Goal: Task Accomplishment & Management: Complete application form

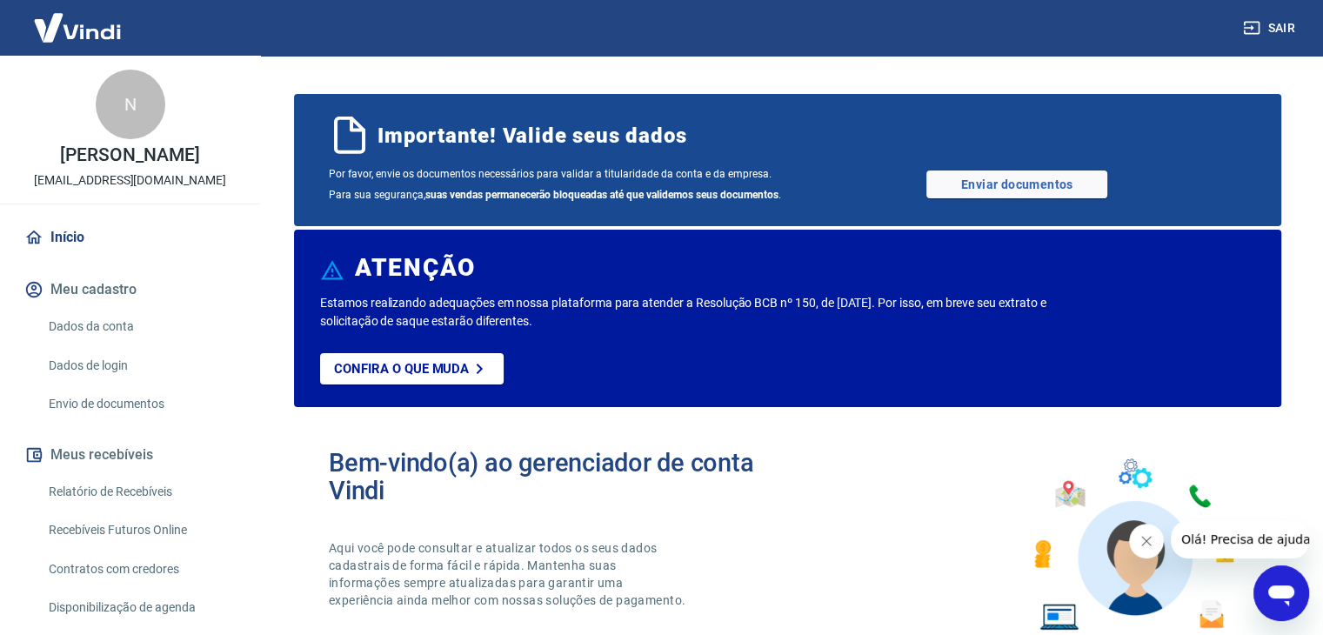
click at [526, 142] on span "Importante! Valide seus dados" at bounding box center [532, 136] width 309 height 28
click at [1048, 189] on link "Enviar documentos" at bounding box center [1017, 185] width 181 height 28
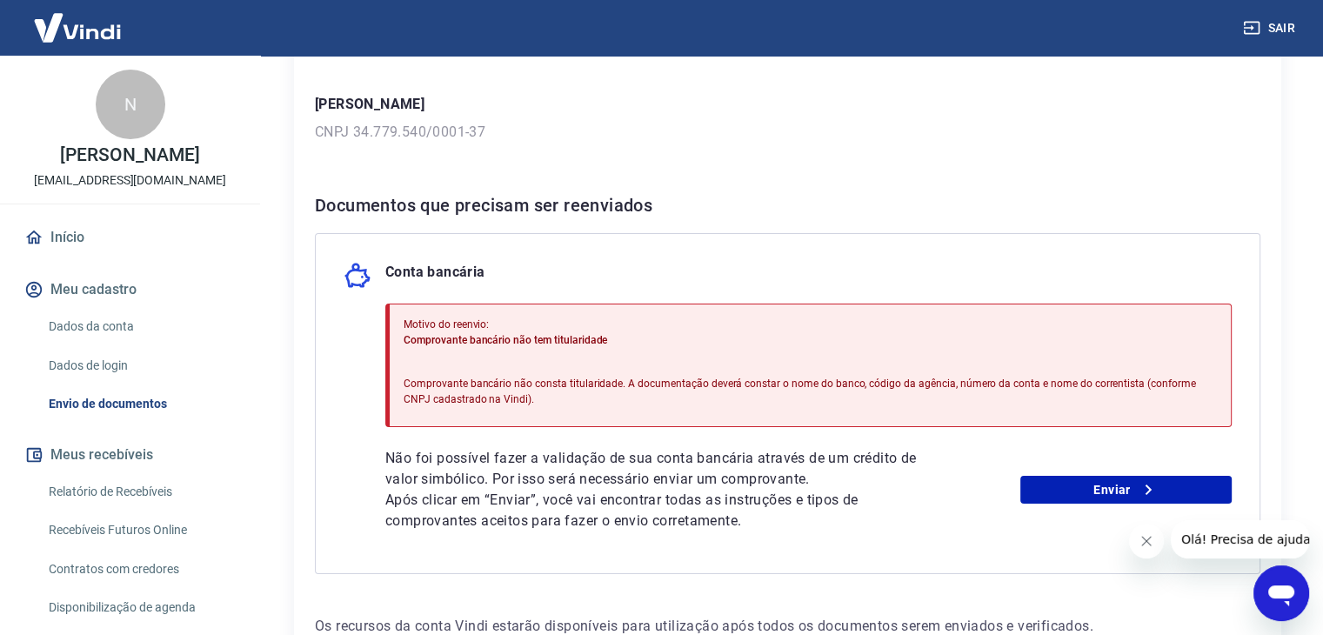
scroll to position [261, 0]
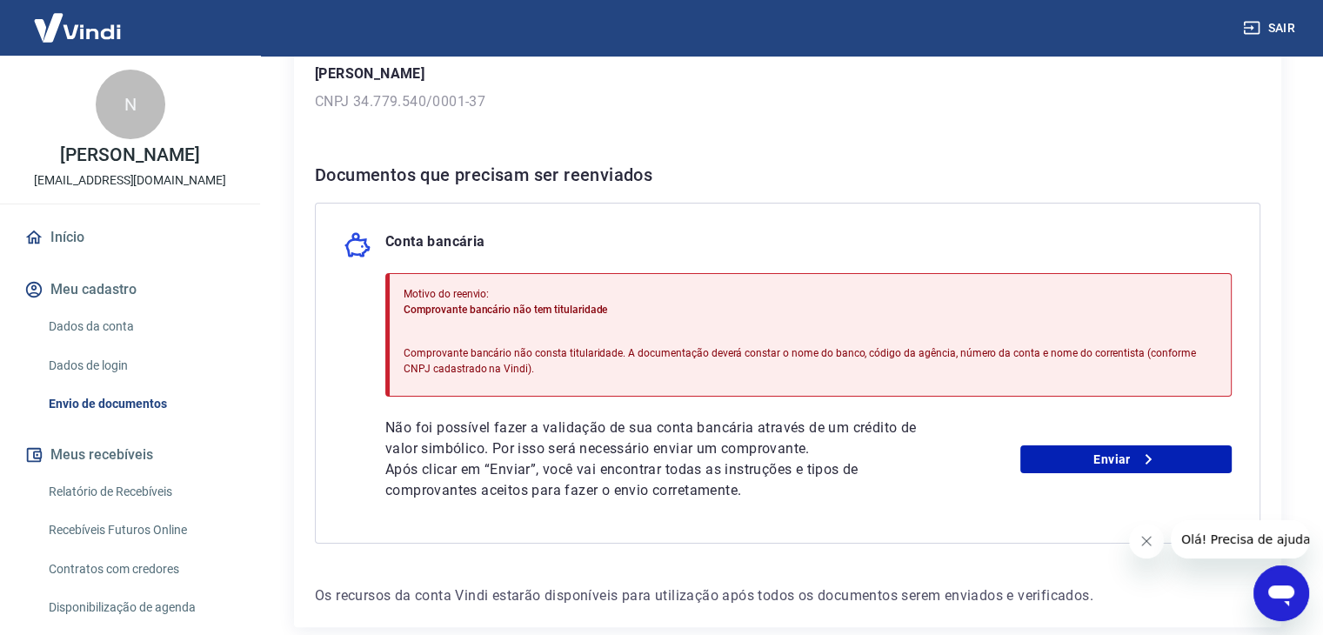
drag, startPoint x: 627, startPoint y: 363, endPoint x: 682, endPoint y: 366, distance: 54.9
click at [682, 366] on p "Comprovante bancário não consta titularidade. A documentação deverá constar o n…" at bounding box center [811, 360] width 814 height 31
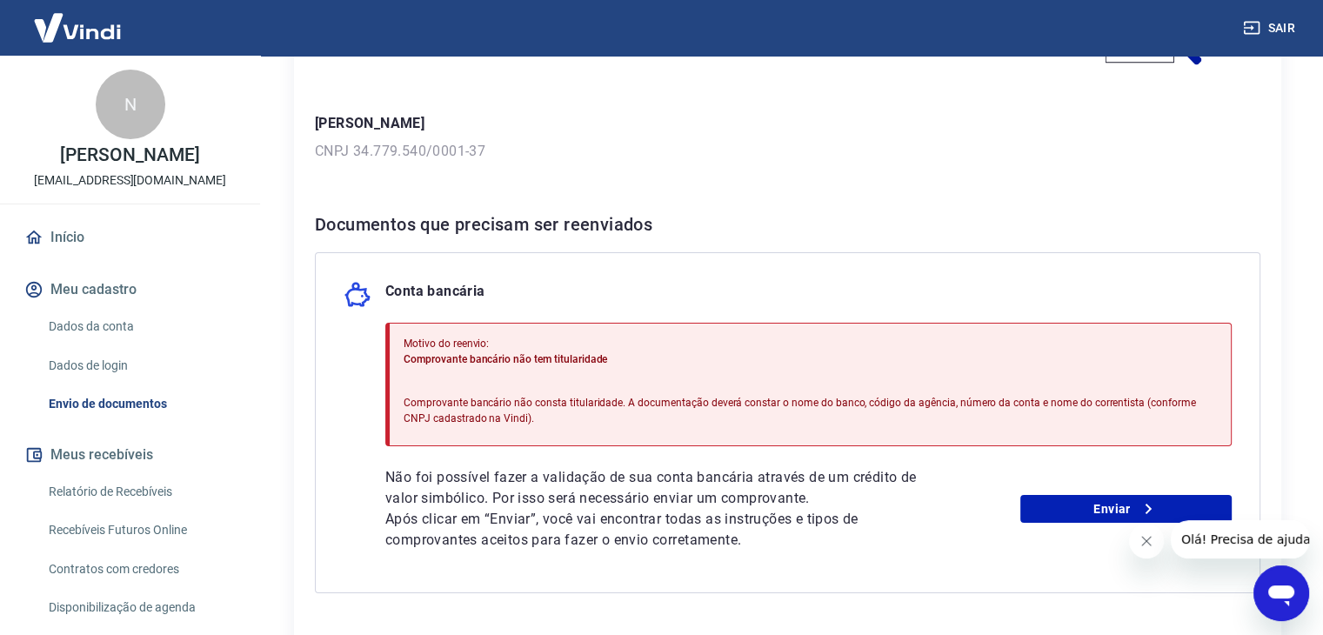
scroll to position [174, 0]
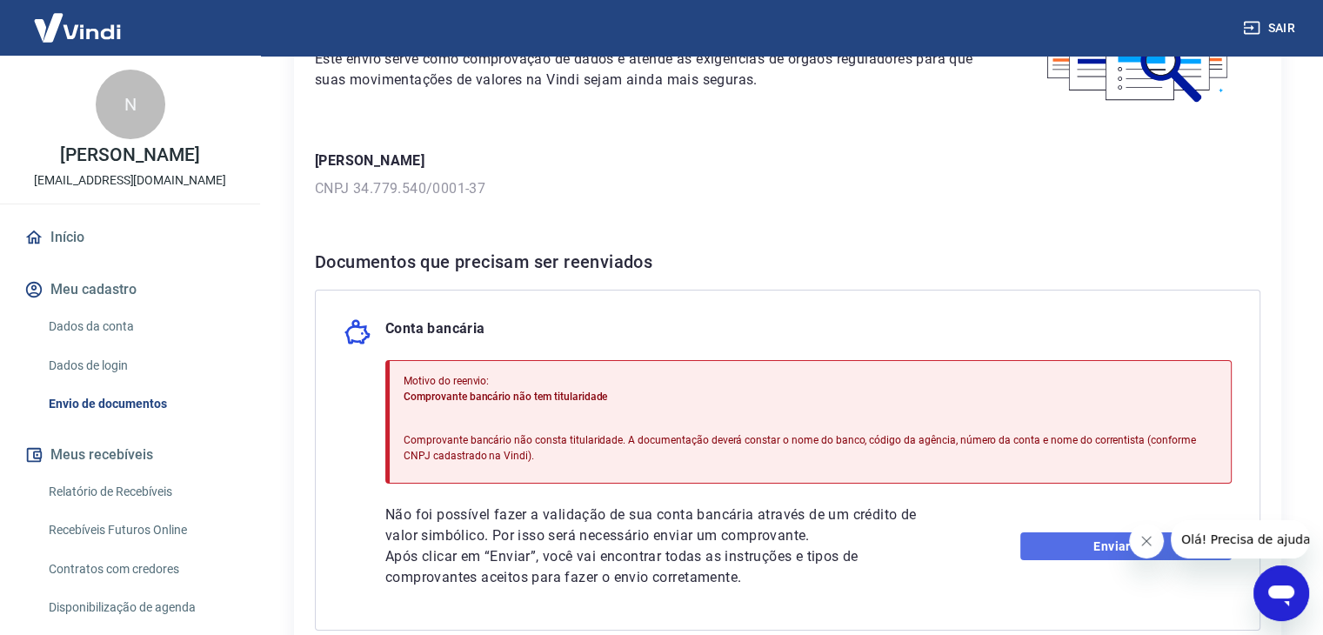
click at [1088, 544] on link "Enviar" at bounding box center [1126, 546] width 211 height 28
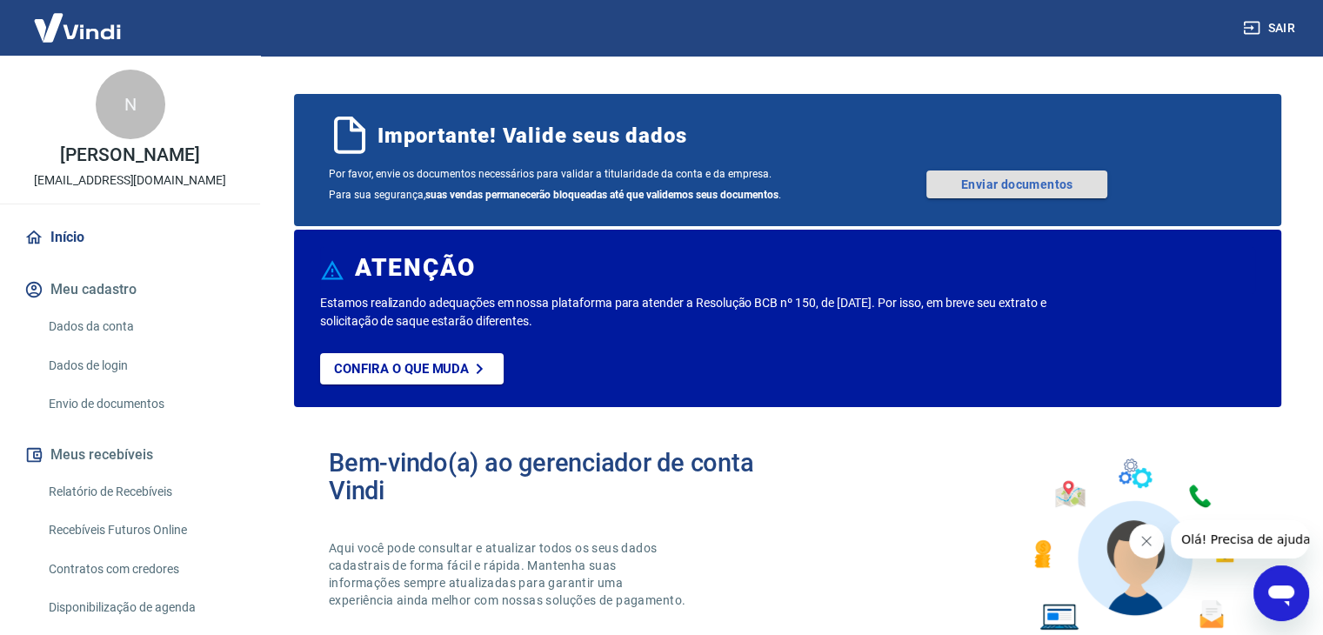
click at [1006, 183] on link "Enviar documentos" at bounding box center [1017, 185] width 181 height 28
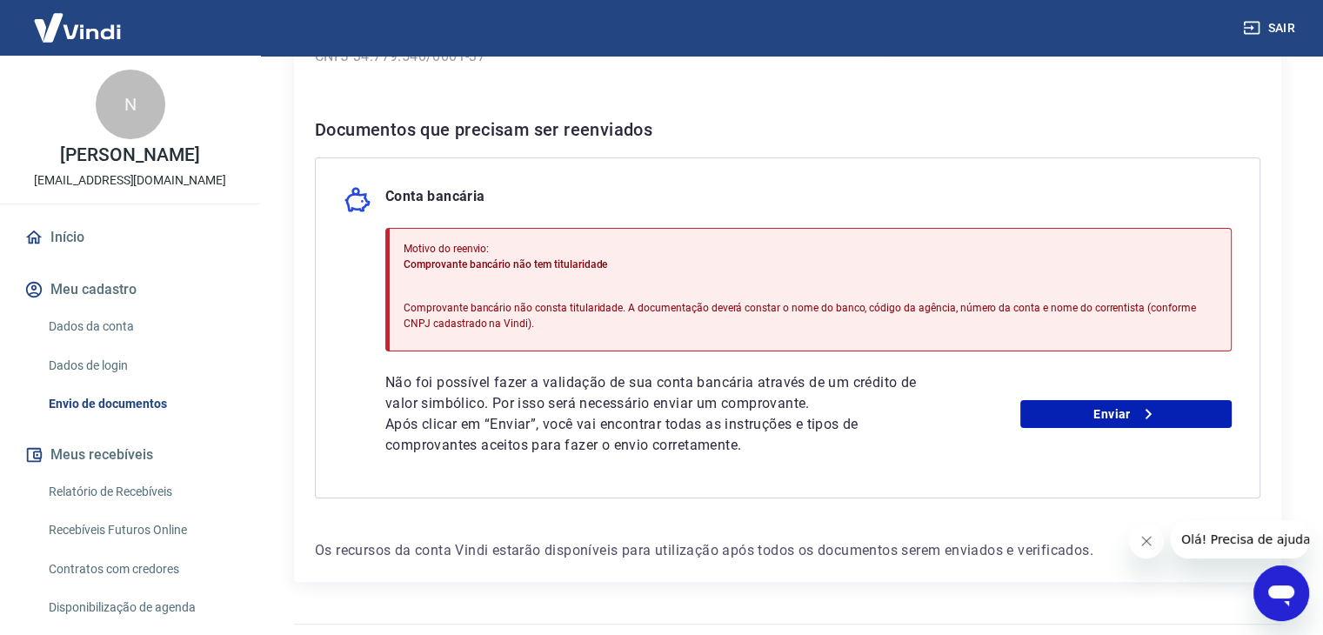
scroll to position [348, 0]
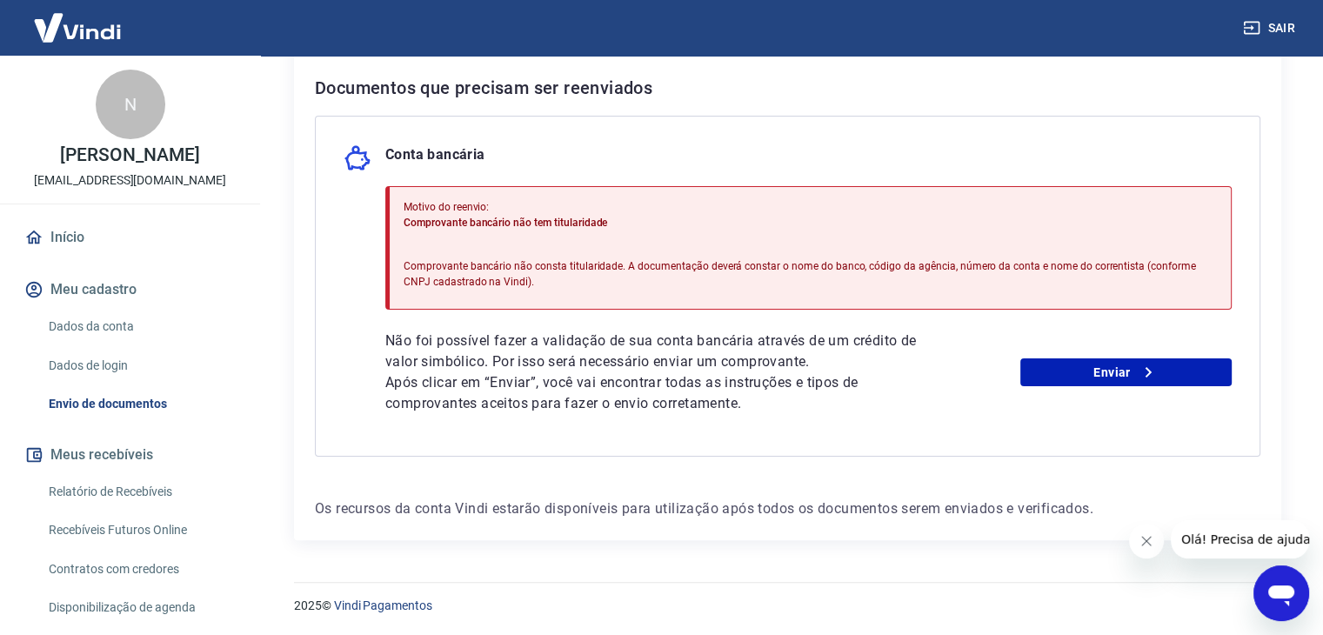
drag, startPoint x: 804, startPoint y: 267, endPoint x: 819, endPoint y: 299, distance: 35.4
click at [804, 271] on p "Comprovante bancário não consta titularidade. A documentação deverá constar o n…" at bounding box center [811, 273] width 814 height 31
click at [894, 269] on p "Comprovante bancário não consta titularidade. A documentação deverá constar o n…" at bounding box center [811, 273] width 814 height 31
click at [994, 276] on p "Comprovante bancário não consta titularidade. A documentação deverá constar o n…" at bounding box center [811, 273] width 814 height 31
drag, startPoint x: 1091, startPoint y: 262, endPoint x: 1078, endPoint y: 286, distance: 27.6
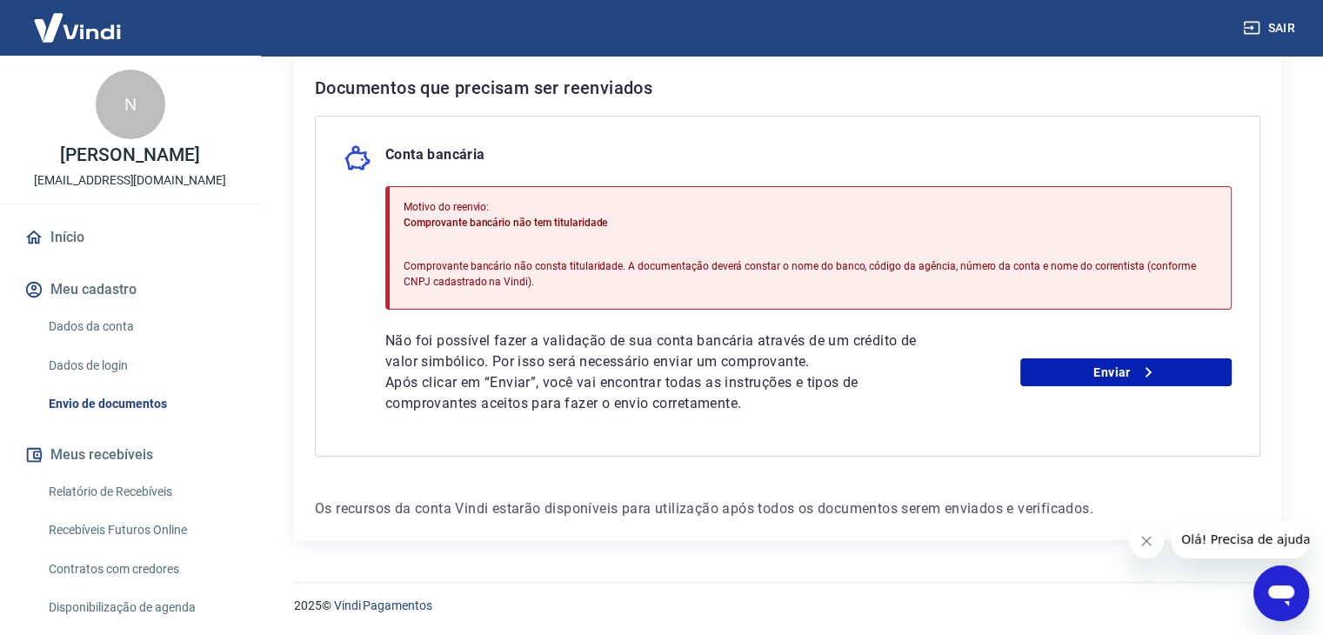
click at [1091, 263] on p "Comprovante bancário não consta titularidade. A documentação deverá constar o n…" at bounding box center [811, 273] width 814 height 31
click at [1109, 378] on link "Enviar" at bounding box center [1126, 372] width 211 height 28
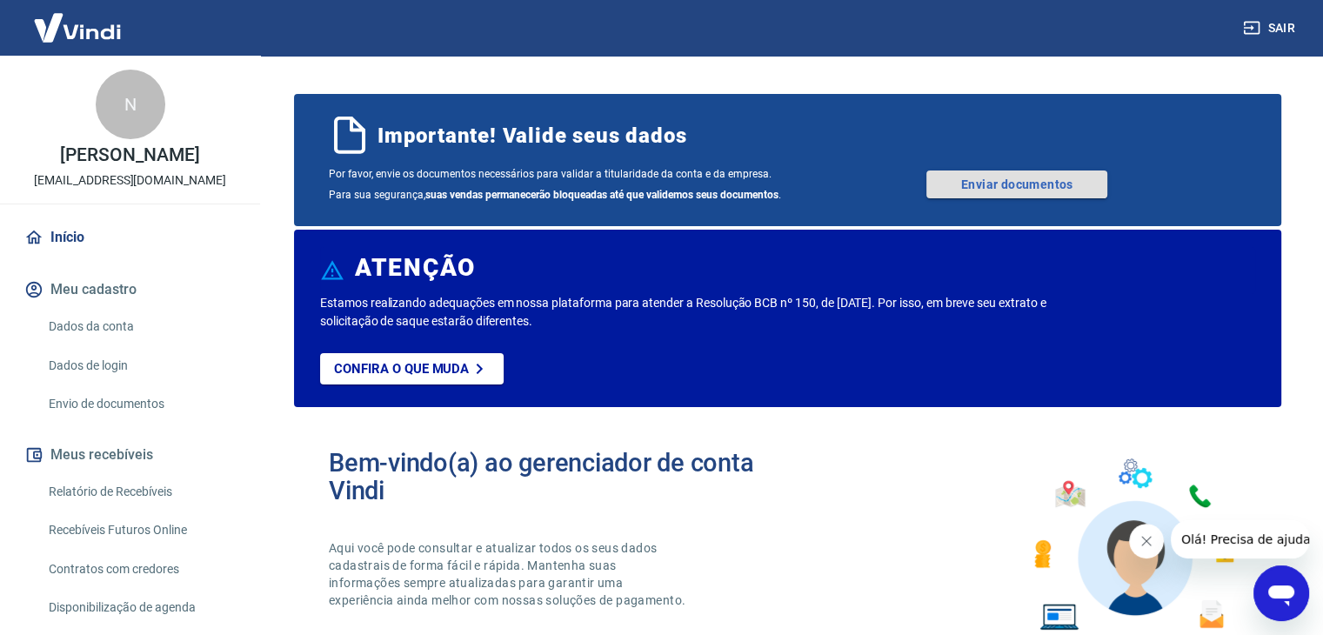
click at [999, 178] on link "Enviar documentos" at bounding box center [1017, 185] width 181 height 28
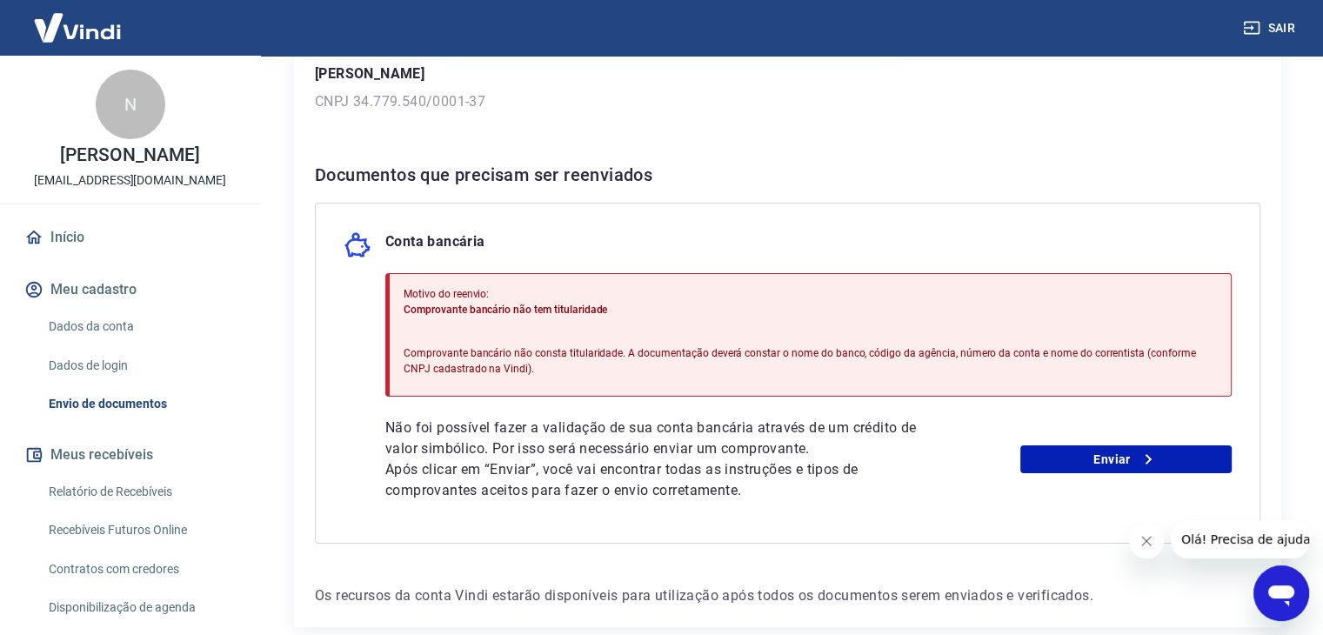
scroll to position [348, 0]
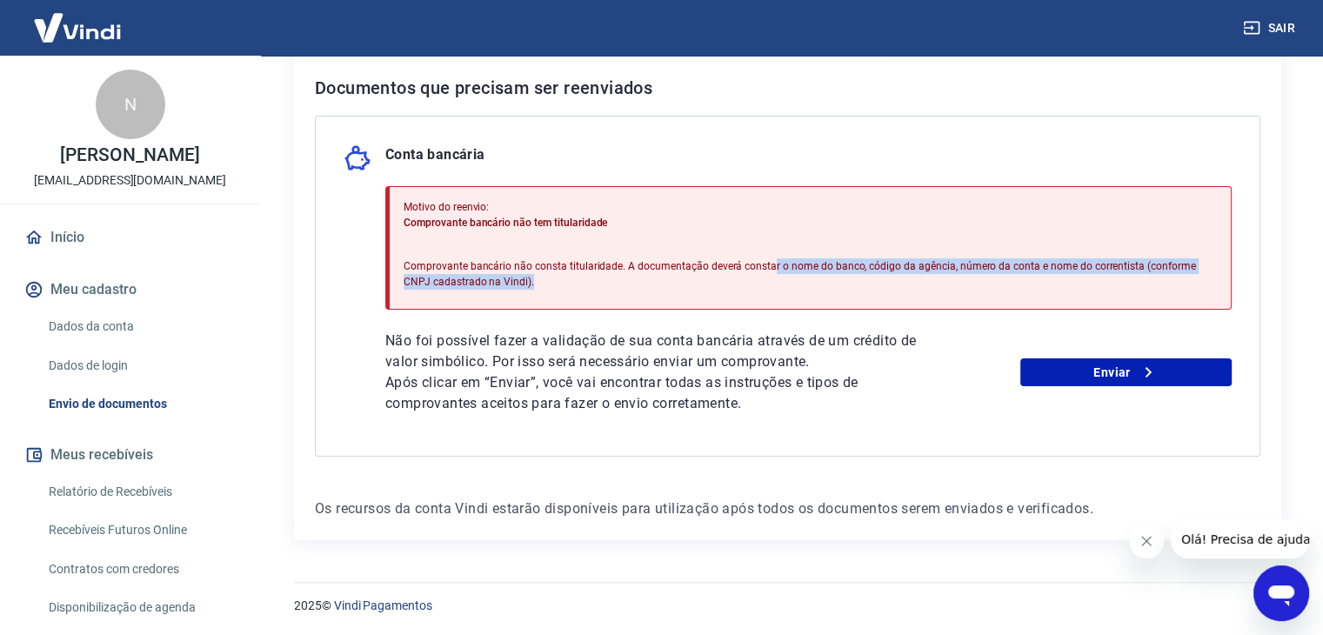
drag, startPoint x: 767, startPoint y: 270, endPoint x: 1212, endPoint y: 291, distance: 445.1
click at [1212, 291] on div "Motivo do reenvio: Comprovante bancário não tem titularidade Comprovante bancár…" at bounding box center [811, 247] width 814 height 111
click at [1097, 369] on link "Enviar" at bounding box center [1126, 372] width 211 height 28
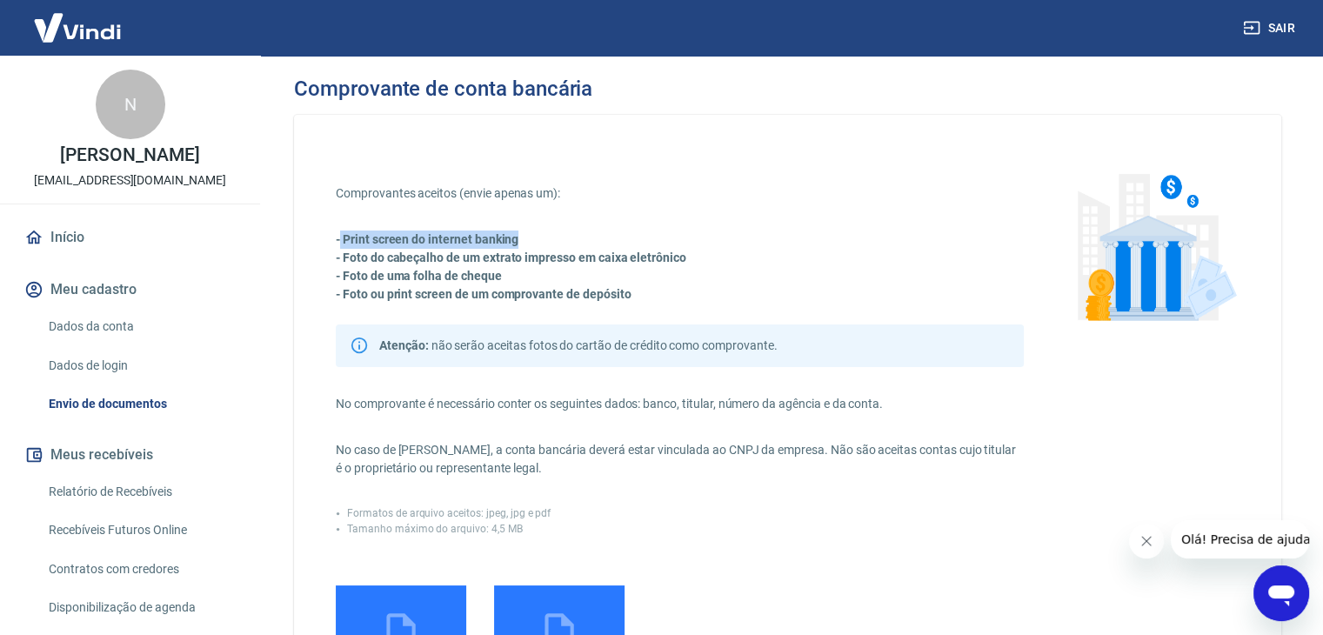
drag, startPoint x: 341, startPoint y: 239, endPoint x: 531, endPoint y: 244, distance: 189.7
click at [526, 241] on p "- Print screen do internet banking" at bounding box center [680, 240] width 688 height 18
click at [448, 253] on strong "- Foto do cabeçalho de um extrato impresso em caixa eletrônico" at bounding box center [511, 258] width 351 height 14
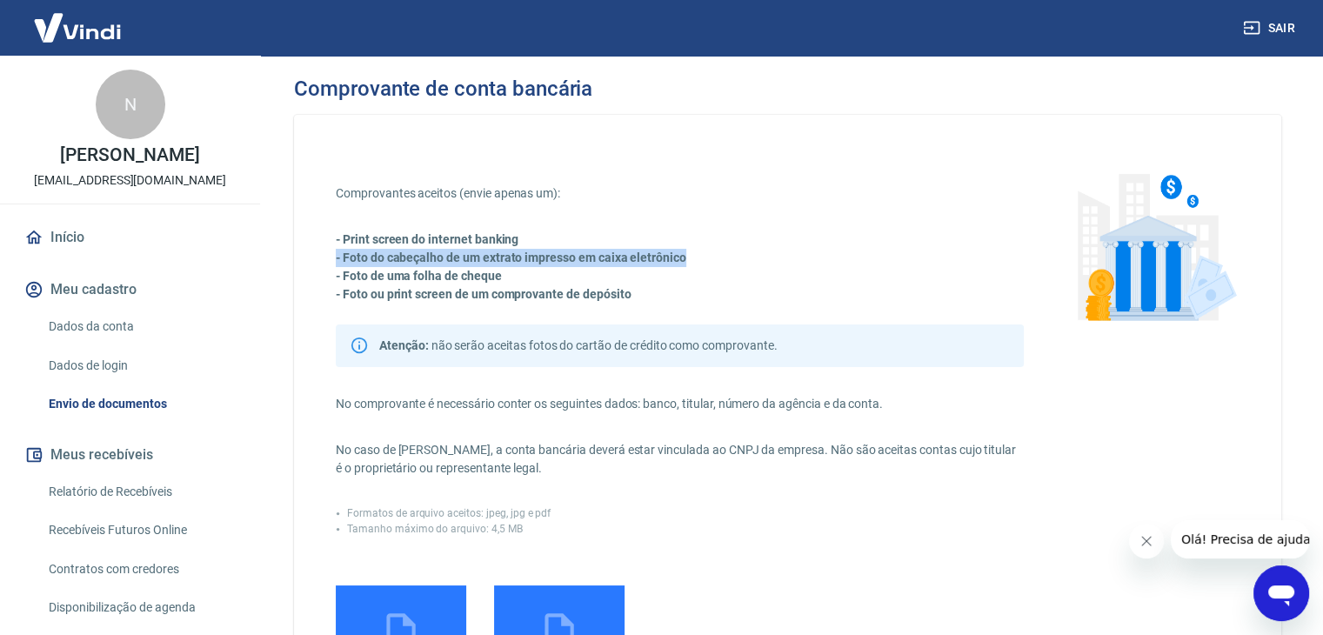
click at [448, 253] on strong "- Foto do cabeçalho de um extrato impresso em caixa eletrônico" at bounding box center [511, 258] width 351 height 14
click at [422, 276] on strong "- Foto de uma folha de cheque" at bounding box center [419, 276] width 166 height 14
click at [474, 303] on p "- Foto ou print screen de um comprovante de depósito" at bounding box center [680, 294] width 688 height 18
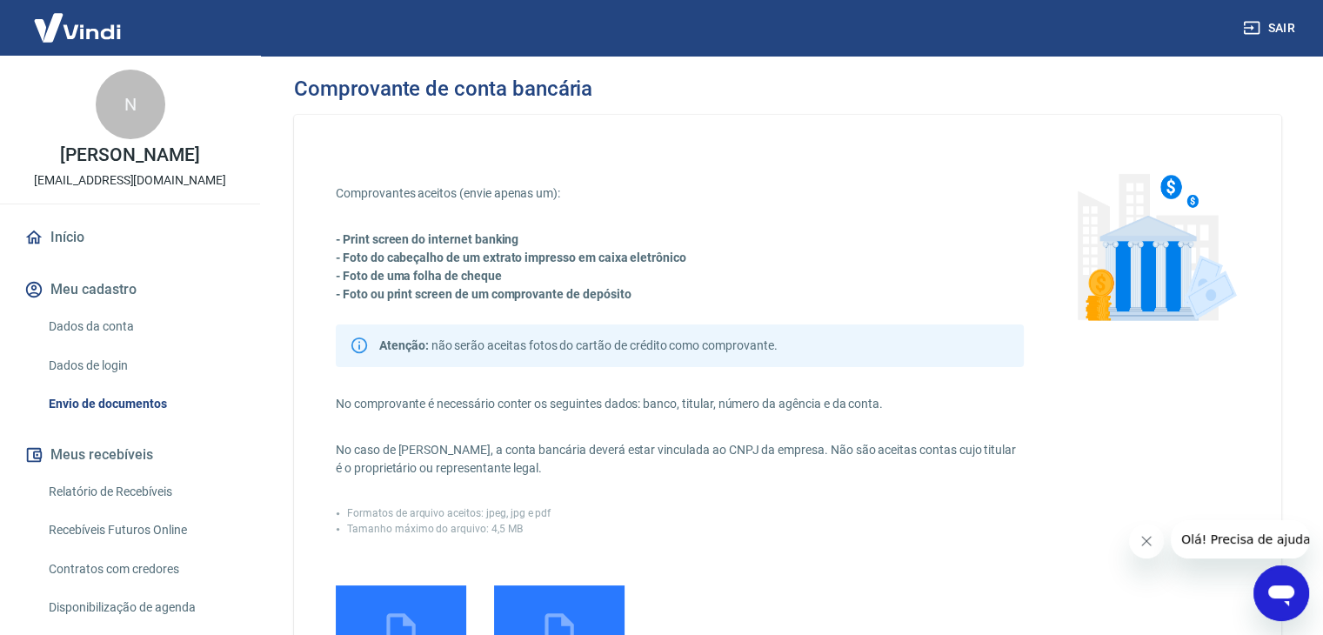
click at [499, 300] on strong "- Foto ou print screen de um comprovante de depósito" at bounding box center [483, 294] width 295 height 14
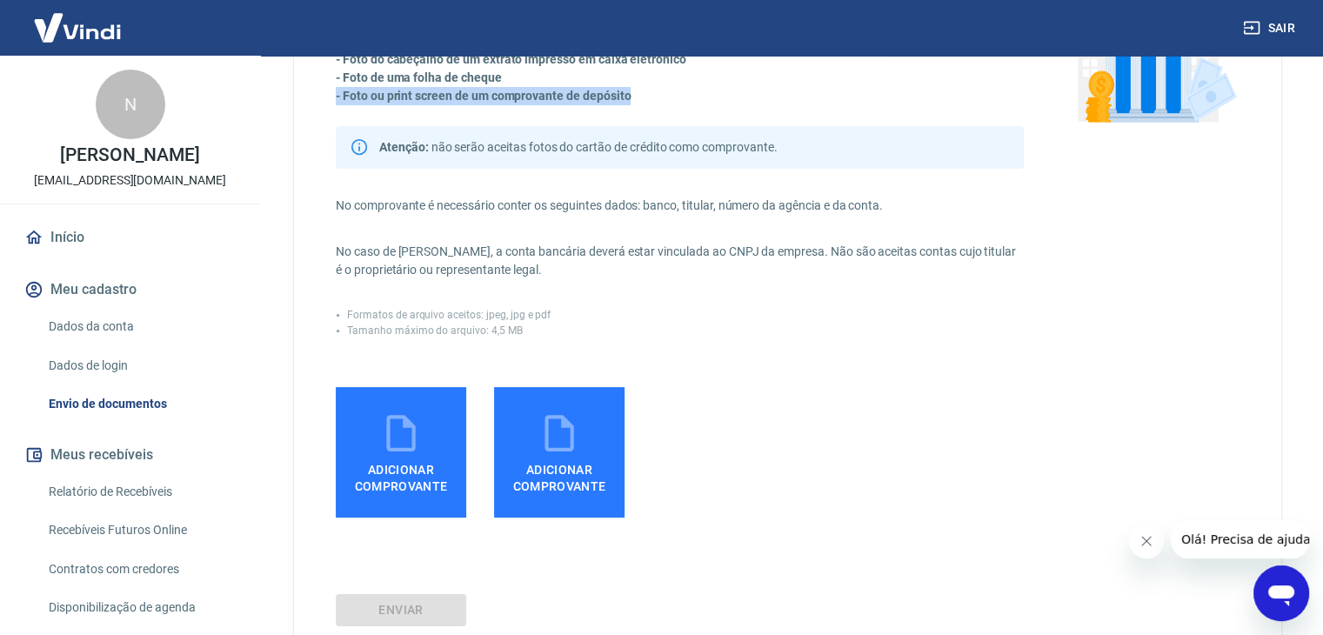
scroll to position [261, 0]
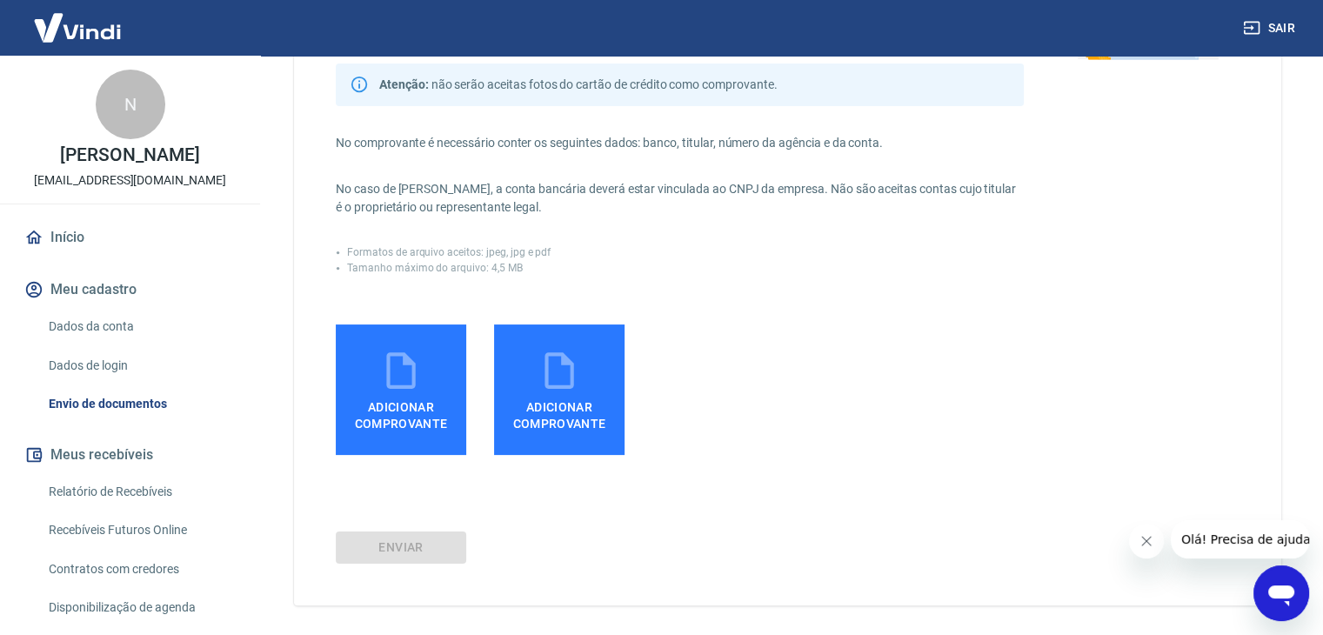
click at [407, 373] on icon at bounding box center [401, 371] width 44 height 44
click at [0, 0] on input "Adicionar comprovante" at bounding box center [0, 0] width 0 height 0
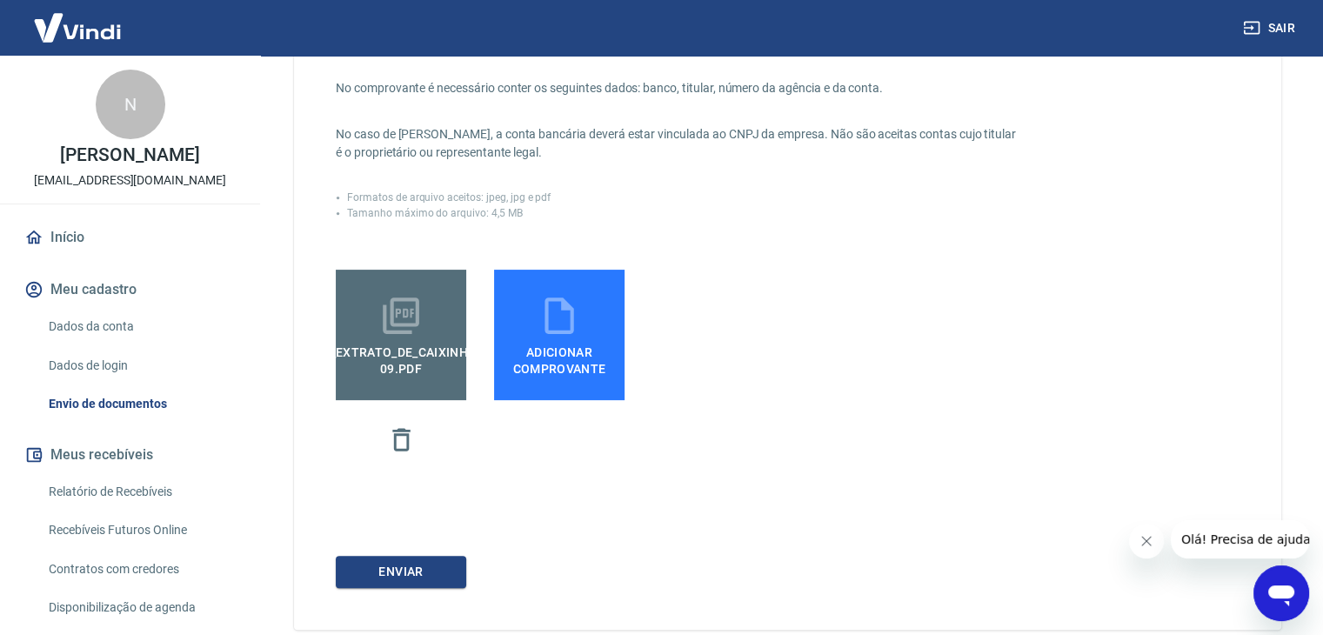
scroll to position [405, 0]
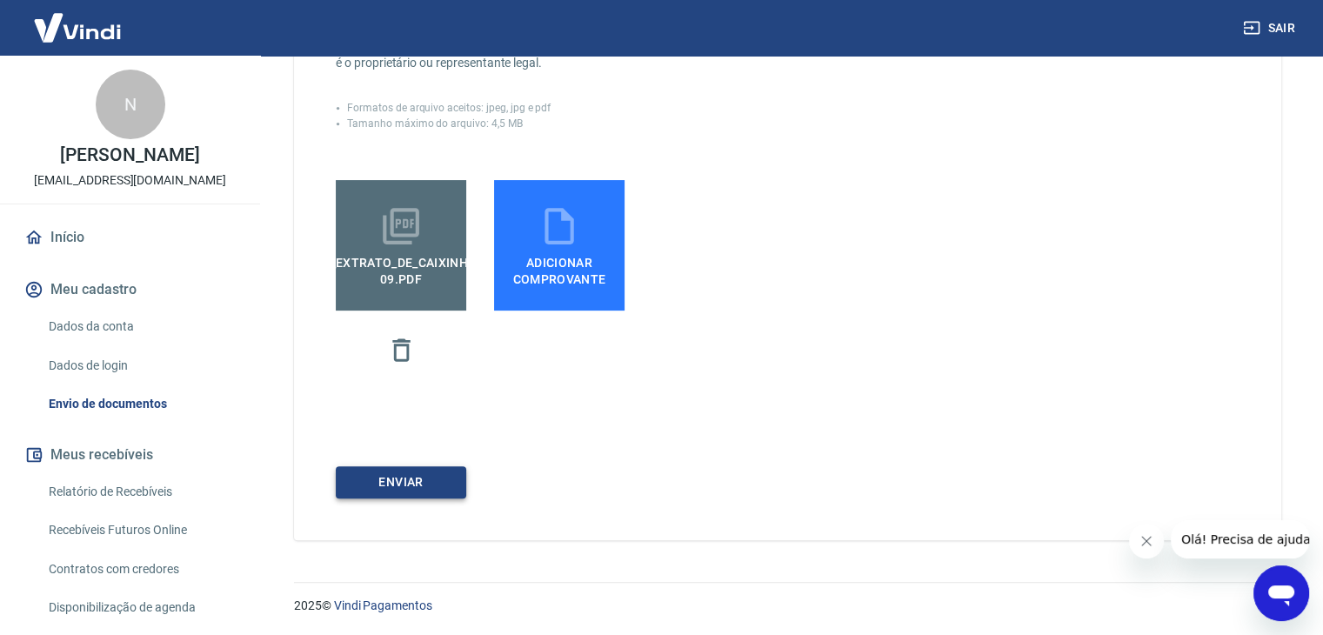
click at [432, 482] on button "ENVIAR" at bounding box center [401, 482] width 131 height 32
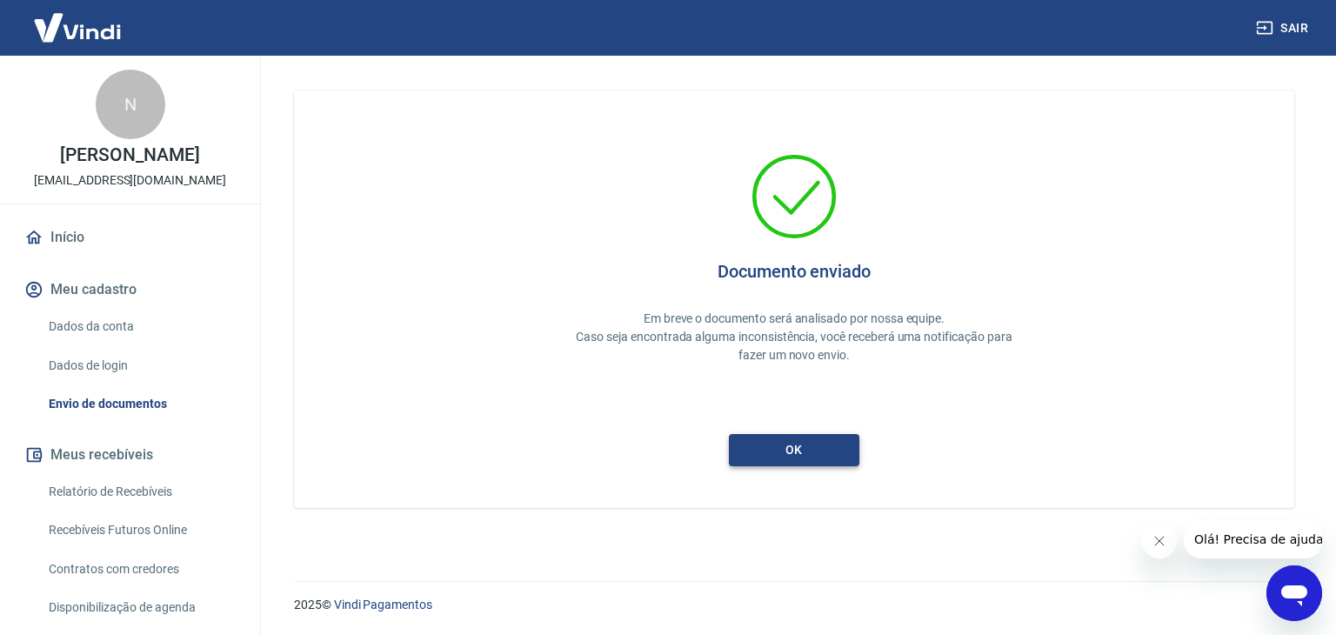
click at [820, 439] on button "ok" at bounding box center [794, 450] width 131 height 32
